Goal: Task Accomplishment & Management: Complete application form

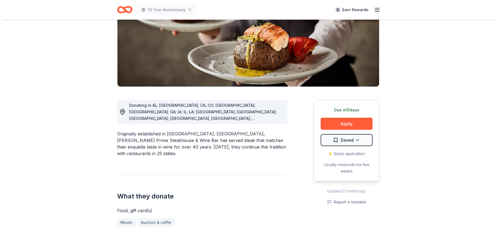
scroll to position [82, 0]
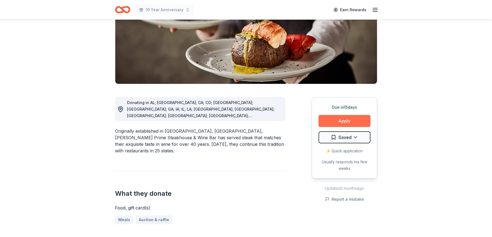
click at [336, 118] on button "Apply" at bounding box center [344, 121] width 52 height 12
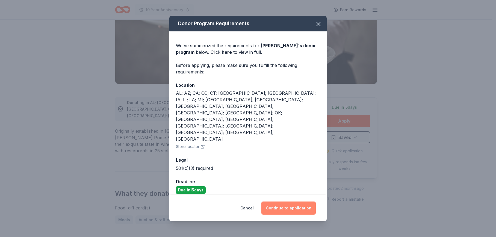
click at [301, 201] on button "Continue to application" at bounding box center [288, 207] width 54 height 13
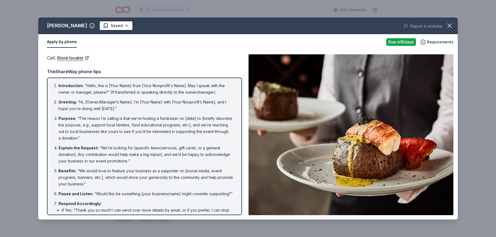
click at [57, 41] on button "Apply by phone" at bounding box center [62, 41] width 30 height 11
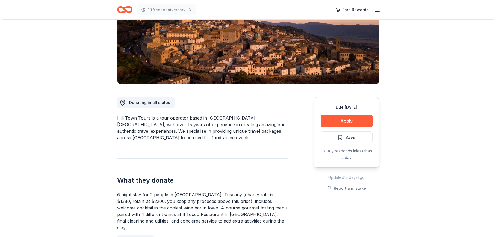
scroll to position [109, 0]
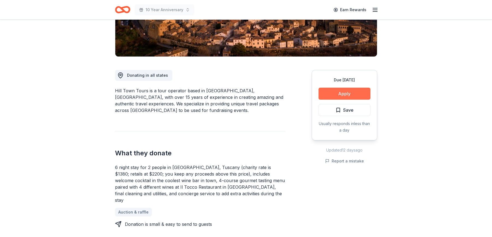
click at [332, 97] on button "Apply" at bounding box center [344, 94] width 52 height 12
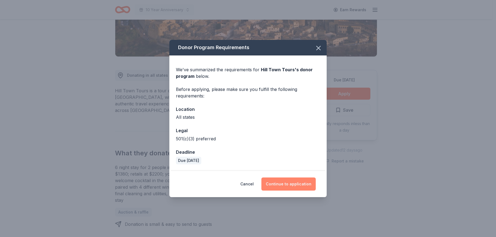
click at [280, 185] on button "Continue to application" at bounding box center [288, 183] width 54 height 13
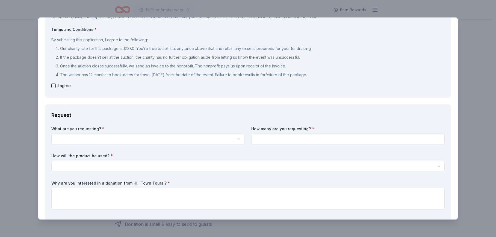
scroll to position [0, 0]
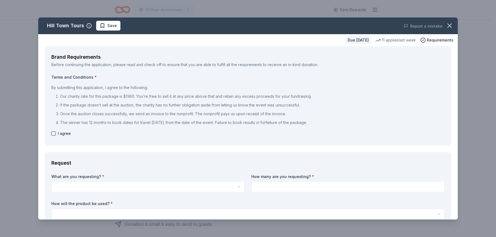
click at [54, 135] on button "button" at bounding box center [53, 133] width 4 height 4
checkbox input "true"
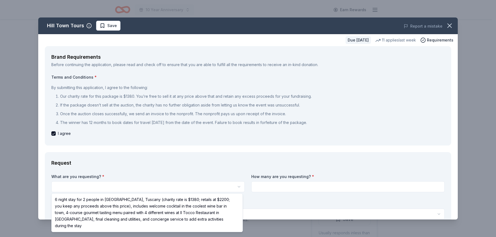
click at [68, 189] on html "10 Year Anniversary Earn Rewards Due in 30 days Share Hill Town Tours New 11 ap…" at bounding box center [248, 118] width 496 height 237
select select "6 night stay for 2 people in Cortona, Tuscany (charity rate is $1380; retails a…"
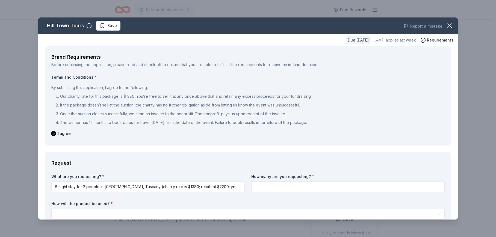
click at [260, 186] on input at bounding box center [347, 186] width 193 height 11
type input "1"
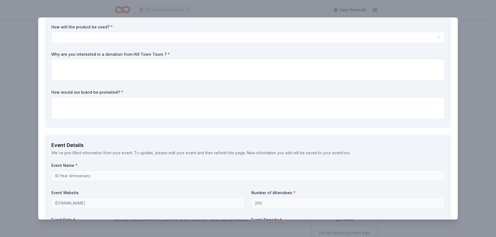
click at [73, 35] on html "10 Year Anniversary Earn Rewards Due in 30 days Share Hill Town Tours New 11 ap…" at bounding box center [248, 118] width 496 height 237
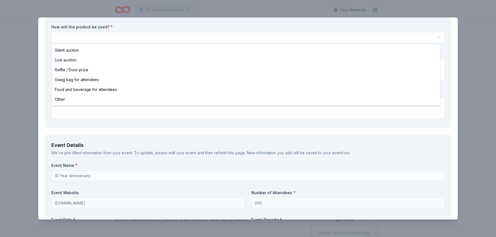
select select "silentAuction"
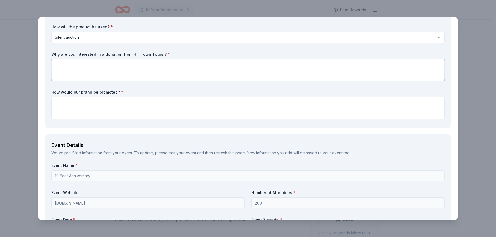
click at [65, 69] on textarea at bounding box center [247, 70] width 393 height 22
type textarea "Fundraiser"
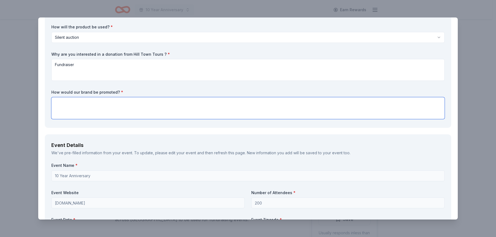
click at [128, 115] on textarea at bounding box center [247, 108] width 393 height 22
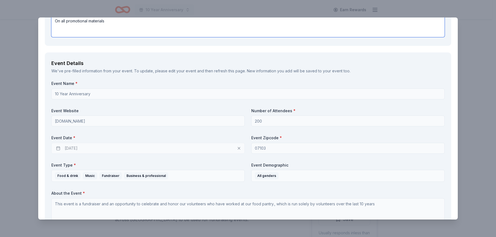
scroll to position [286, 0]
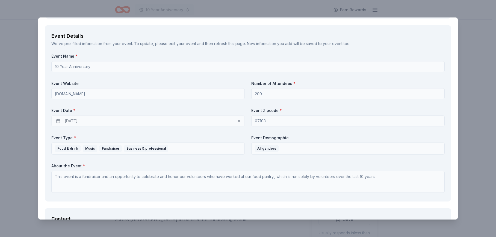
type textarea "On all promotional materials"
click at [68, 122] on div "09/26/2025" at bounding box center [147, 120] width 193 height 11
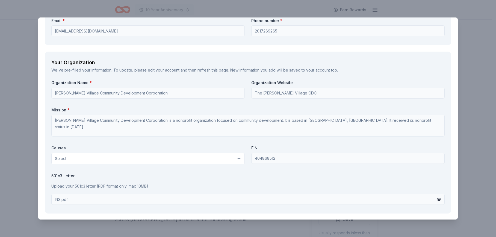
scroll to position [559, 0]
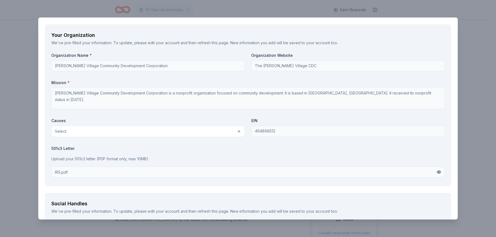
click at [86, 174] on div "IRS.pdf" at bounding box center [247, 172] width 393 height 11
click at [238, 131] on button "Select" at bounding box center [147, 131] width 193 height 11
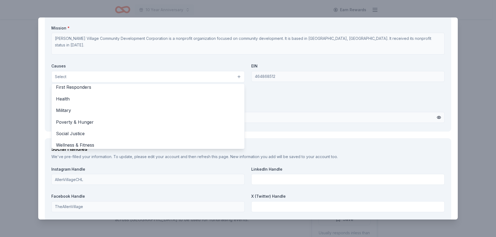
scroll to position [76, 0]
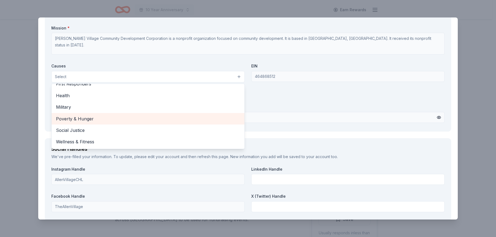
click at [122, 120] on span "Poverty & Hunger" at bounding box center [148, 118] width 184 height 7
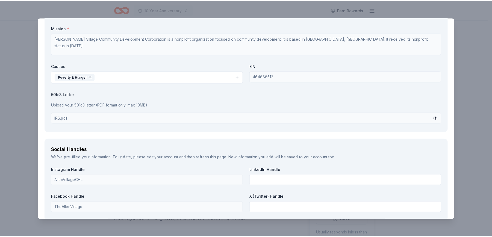
scroll to position [710, 0]
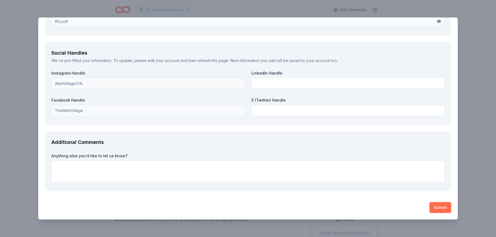
click at [440, 206] on button "Submit" at bounding box center [440, 207] width 22 height 11
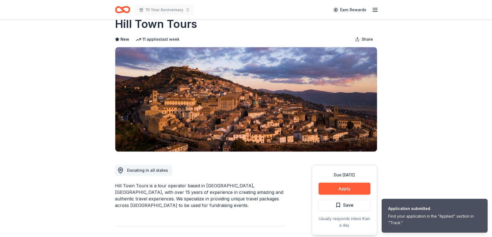
scroll to position [82, 0]
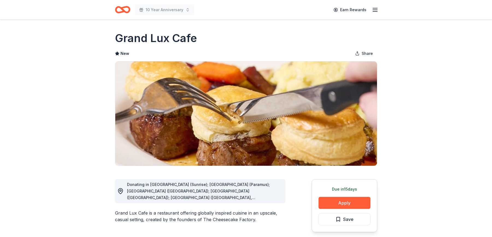
click at [337, 209] on div "Due [DATE] Apply Save" at bounding box center [345, 205] width 66 height 53
click at [335, 204] on button "Apply" at bounding box center [344, 203] width 52 height 12
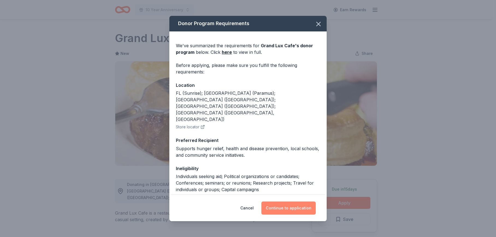
click at [286, 206] on button "Continue to application" at bounding box center [288, 207] width 54 height 13
